Goal: Communication & Community: Answer question/provide support

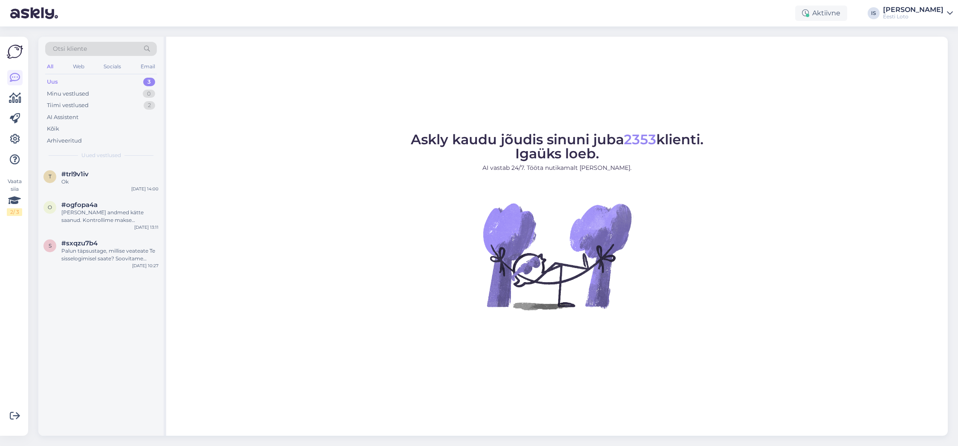
click at [66, 83] on div "Uus 3" at bounding box center [101, 82] width 112 height 12
click at [67, 177] on span "#trl9v1iv" at bounding box center [74, 174] width 27 height 8
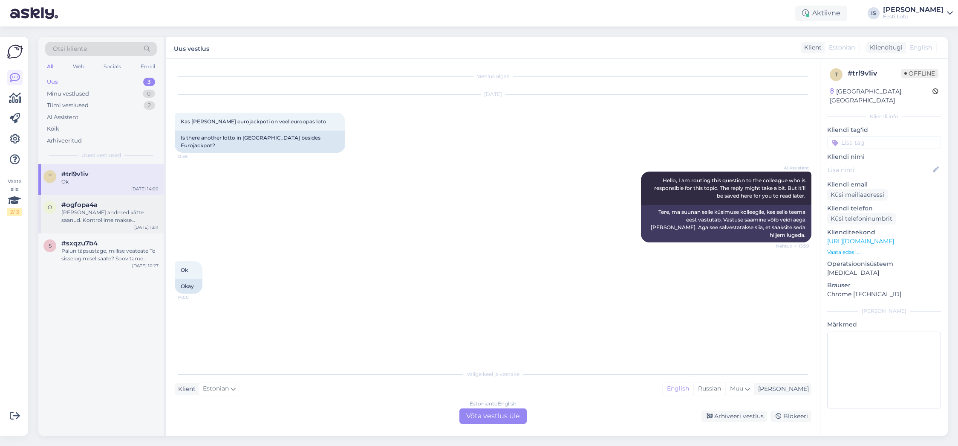
click at [114, 215] on div "[PERSON_NAME] andmed kätte saanud. Kontrollime makse [PERSON_NAME] võtame teieg…" at bounding box center [109, 215] width 97 height 15
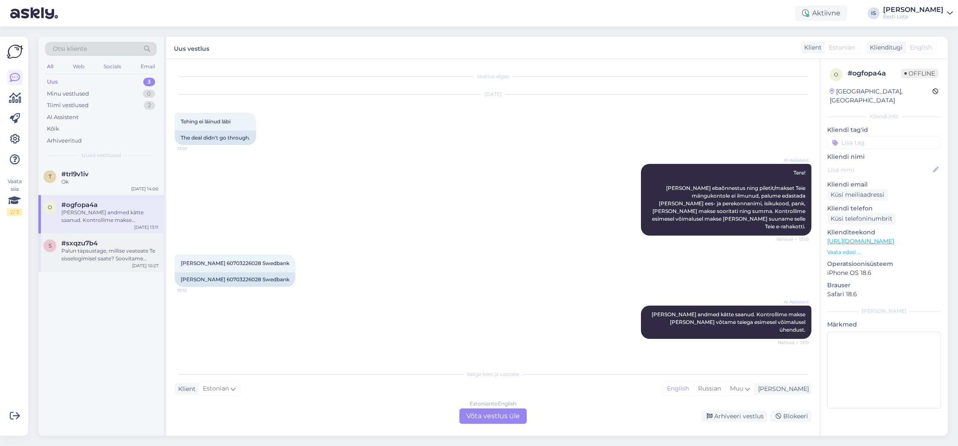
click at [113, 258] on div "Palun täpsustage, millise veateate Te sisselogimisel saate? Soovitame proovida …" at bounding box center [109, 254] width 97 height 15
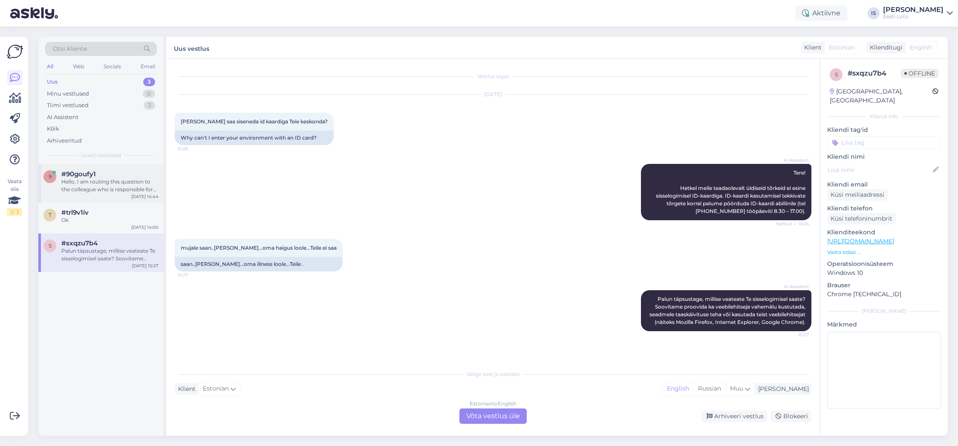
click at [99, 187] on div "Hello, I am routing this question to the colleague who is responsible for this …" at bounding box center [109, 185] width 97 height 15
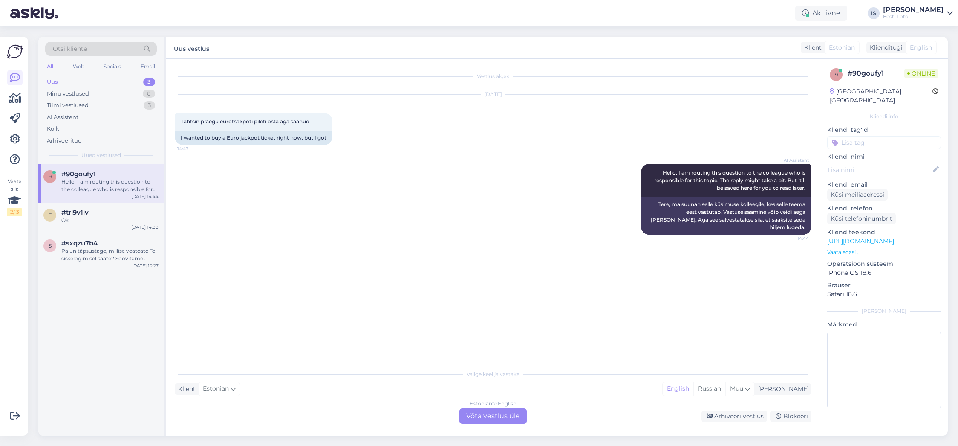
click at [484, 414] on div "Estonian to English Võta vestlus üle" at bounding box center [493, 415] width 67 height 15
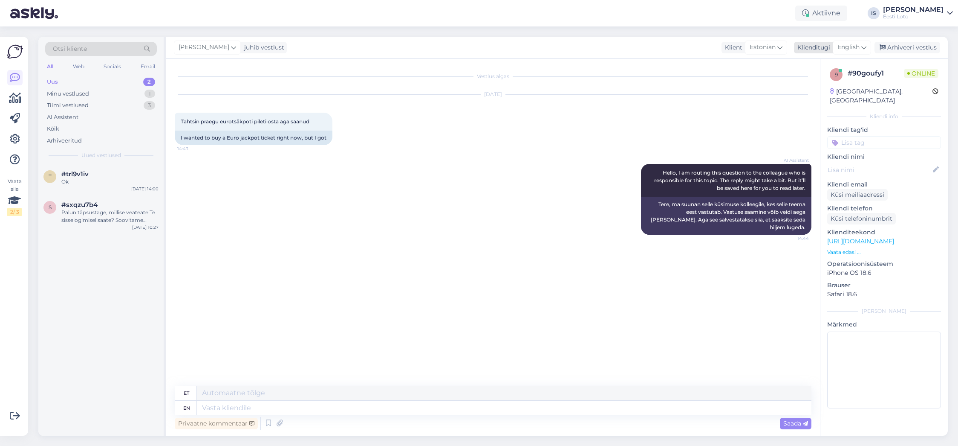
click at [849, 45] on span "English" at bounding box center [849, 47] width 22 height 9
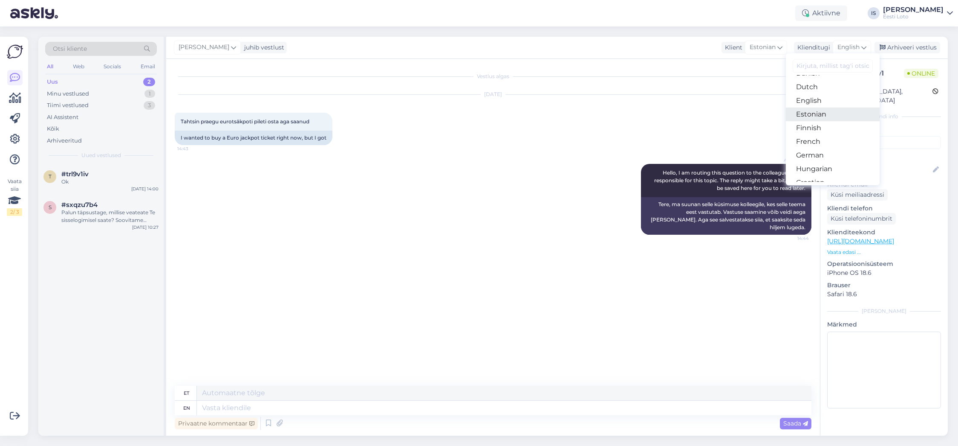
scroll to position [81, 0]
click at [812, 113] on link "Estonian" at bounding box center [833, 114] width 94 height 14
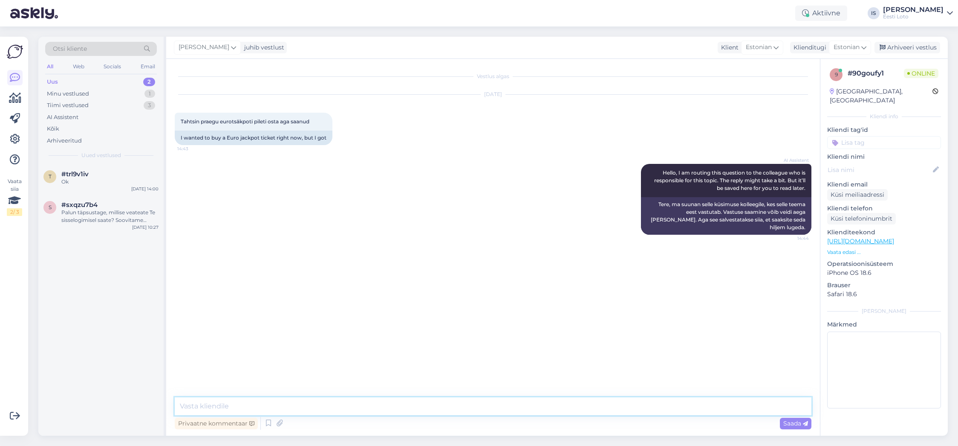
click at [547, 407] on textarea at bounding box center [493, 406] width 637 height 18
type textarea "Miks Te ei saanud piletit osta?"
click at [796, 424] on span "Saada" at bounding box center [796, 423] width 25 height 8
click at [65, 83] on div "Uus 2" at bounding box center [101, 82] width 112 height 12
click at [105, 216] on div "Palun täpsustage, millise veateate Te sisselogimisel saate? Soovitame proovida …" at bounding box center [109, 215] width 97 height 15
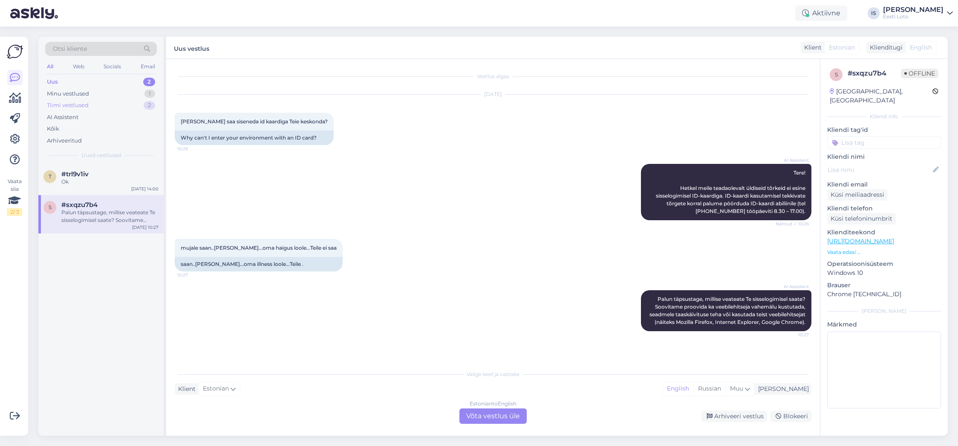
click at [81, 103] on div "Tiimi vestlused" at bounding box center [68, 105] width 42 height 9
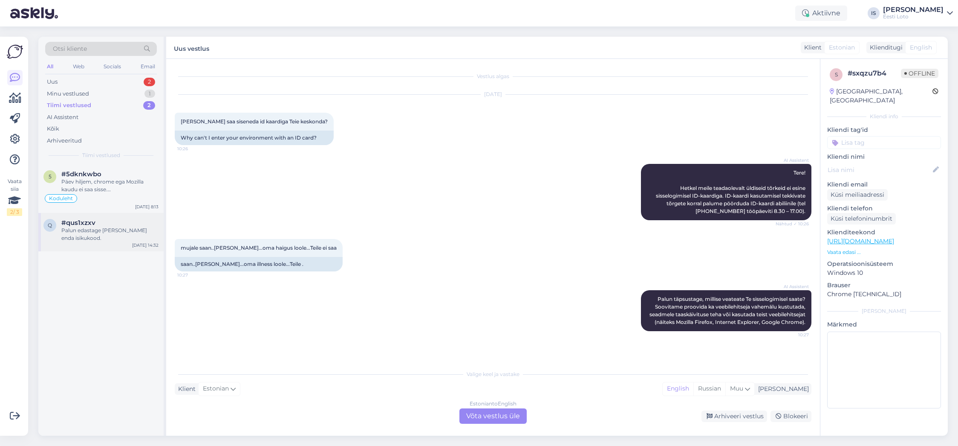
click at [83, 231] on div "Palun edastage meile ka enda isikukood." at bounding box center [109, 233] width 97 height 15
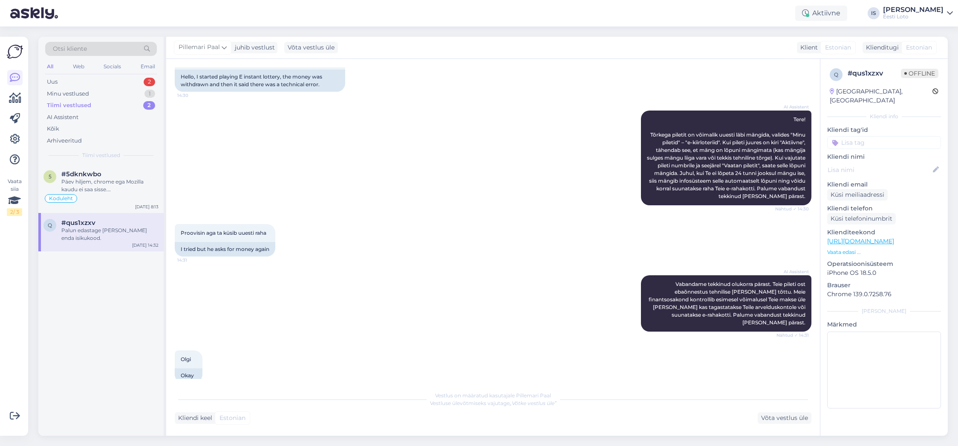
scroll to position [0, 0]
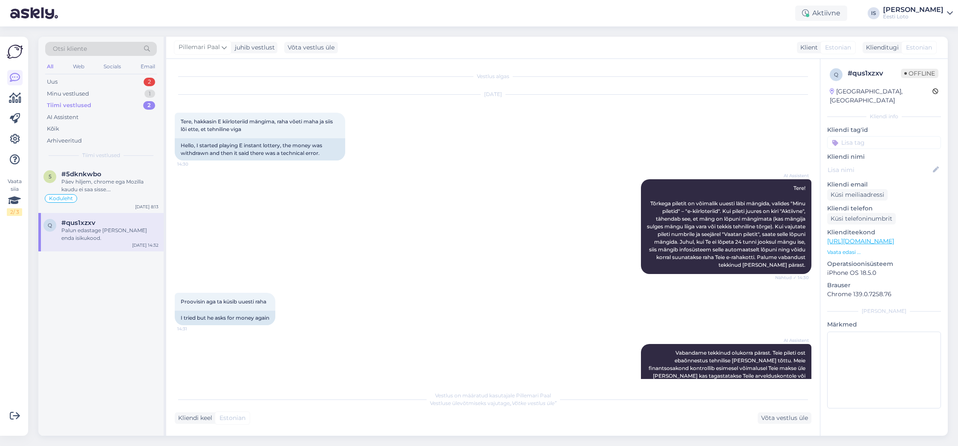
click at [329, 236] on div "AI Assistent Tere! Tõrkega piletit on võimalik uuesti läbi mängida, valides "Mi…" at bounding box center [493, 226] width 637 height 113
click at [61, 82] on div "Uus 2" at bounding box center [101, 82] width 112 height 12
